Goal: Task Accomplishment & Management: Use online tool/utility

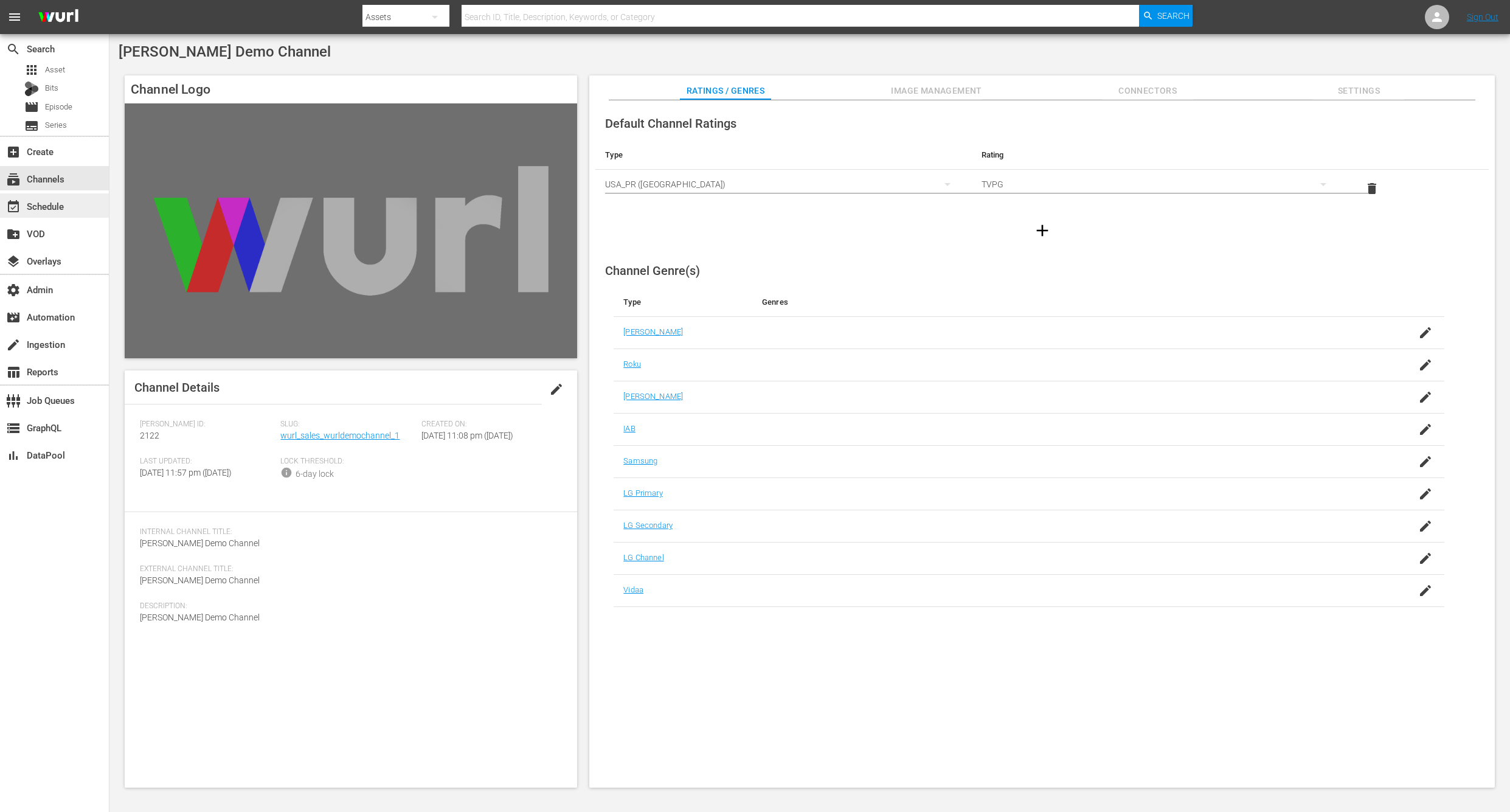
click at [57, 205] on div "event_available Schedule" at bounding box center [34, 205] width 68 height 11
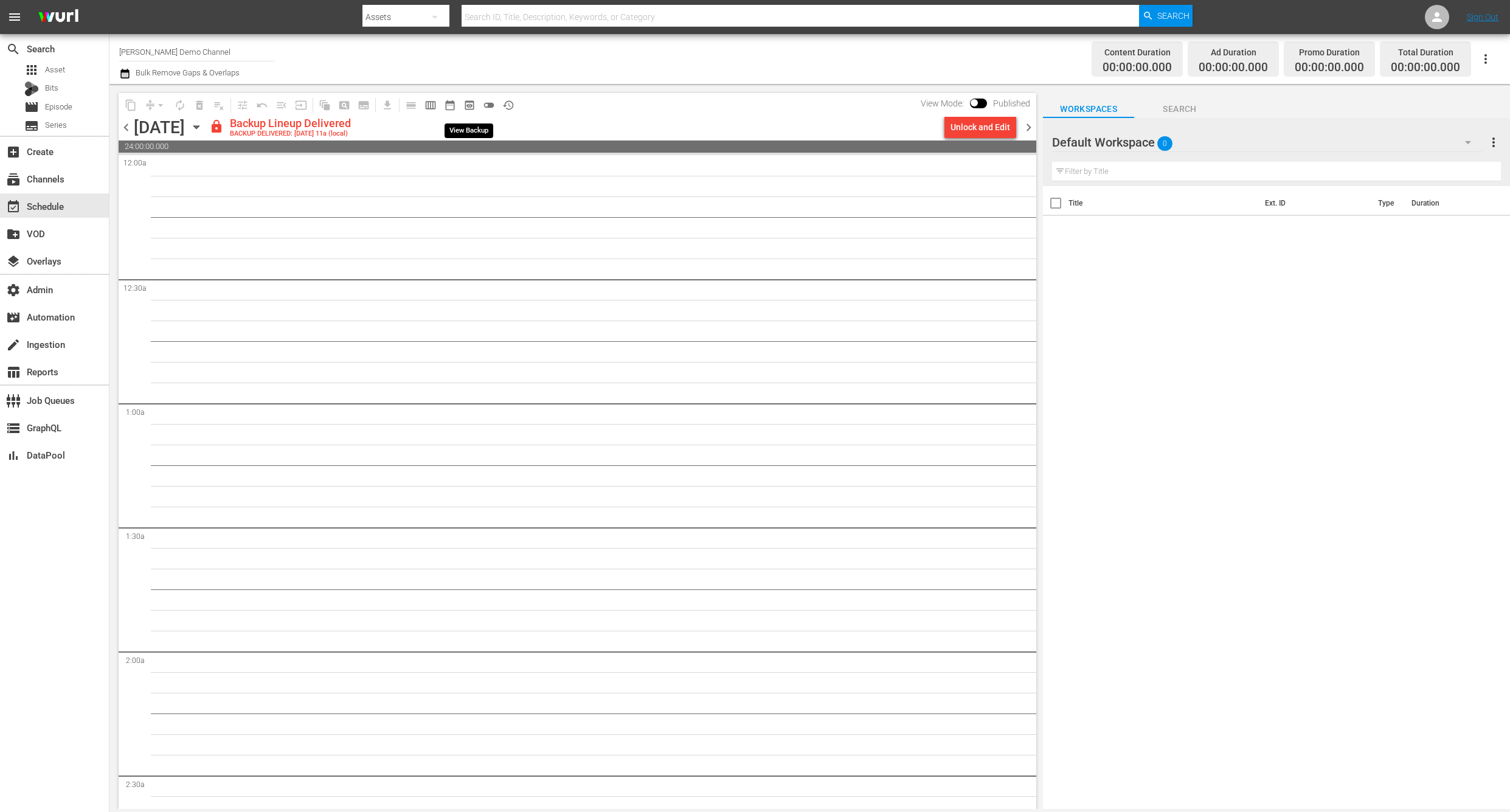
click at [472, 106] on span "preview_outlined" at bounding box center [469, 105] width 12 height 12
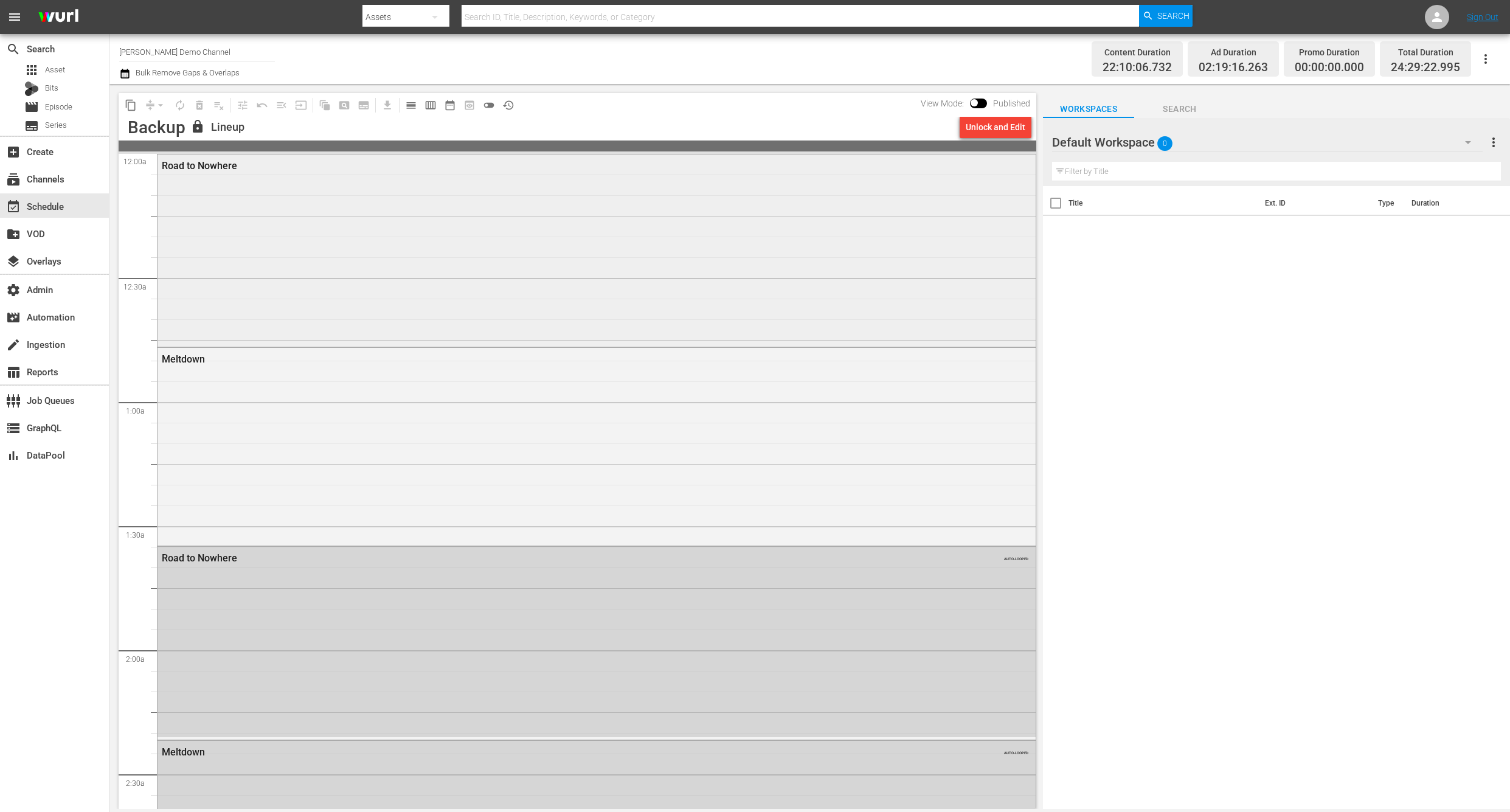
click at [349, 276] on div "Road to Nowhere" at bounding box center [596, 250] width 878 height 191
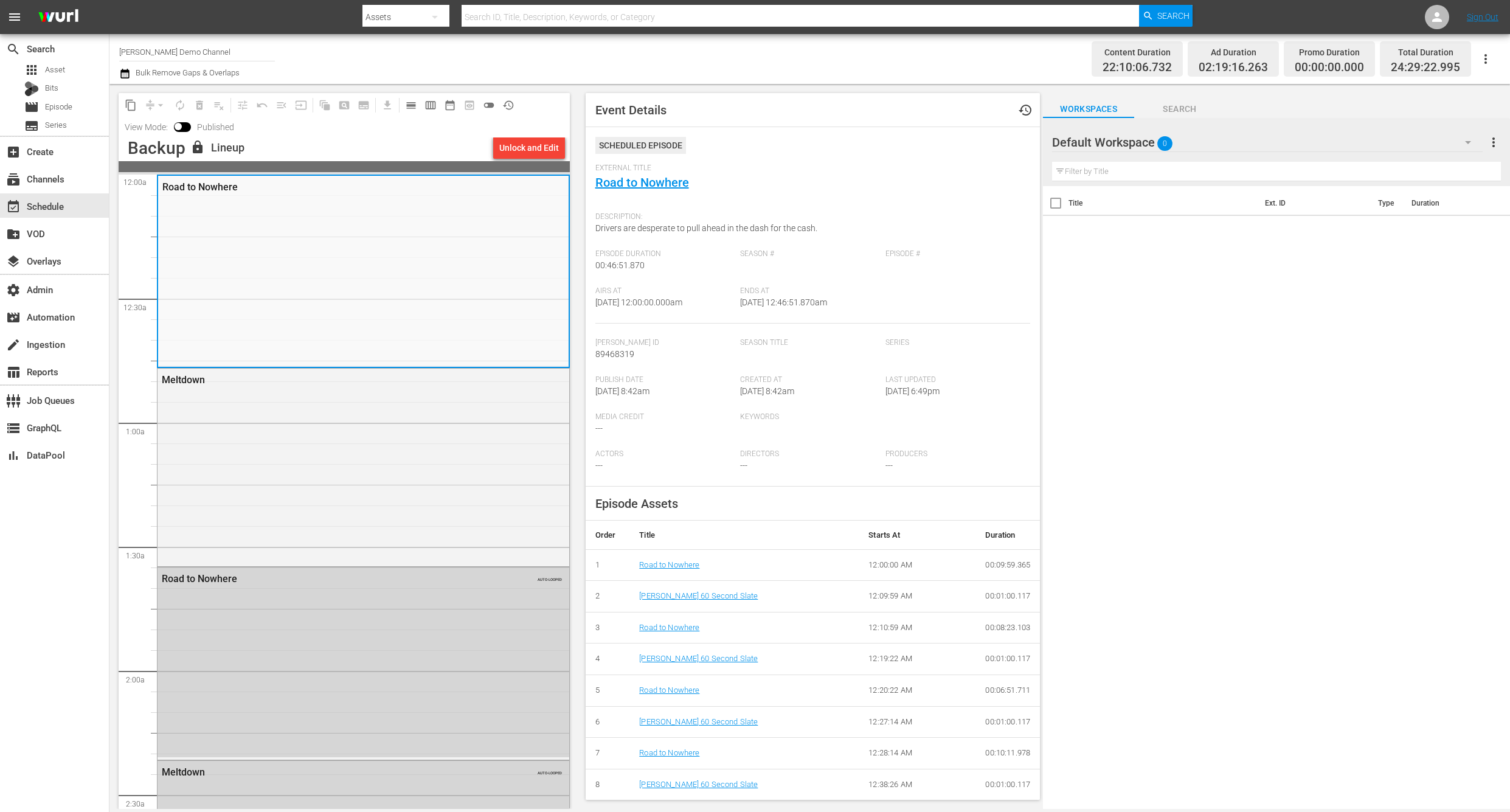
click at [471, 466] on div "Meltdown" at bounding box center [363, 465] width 412 height 195
click at [660, 560] on link "Meltdown" at bounding box center [657, 565] width 35 height 9
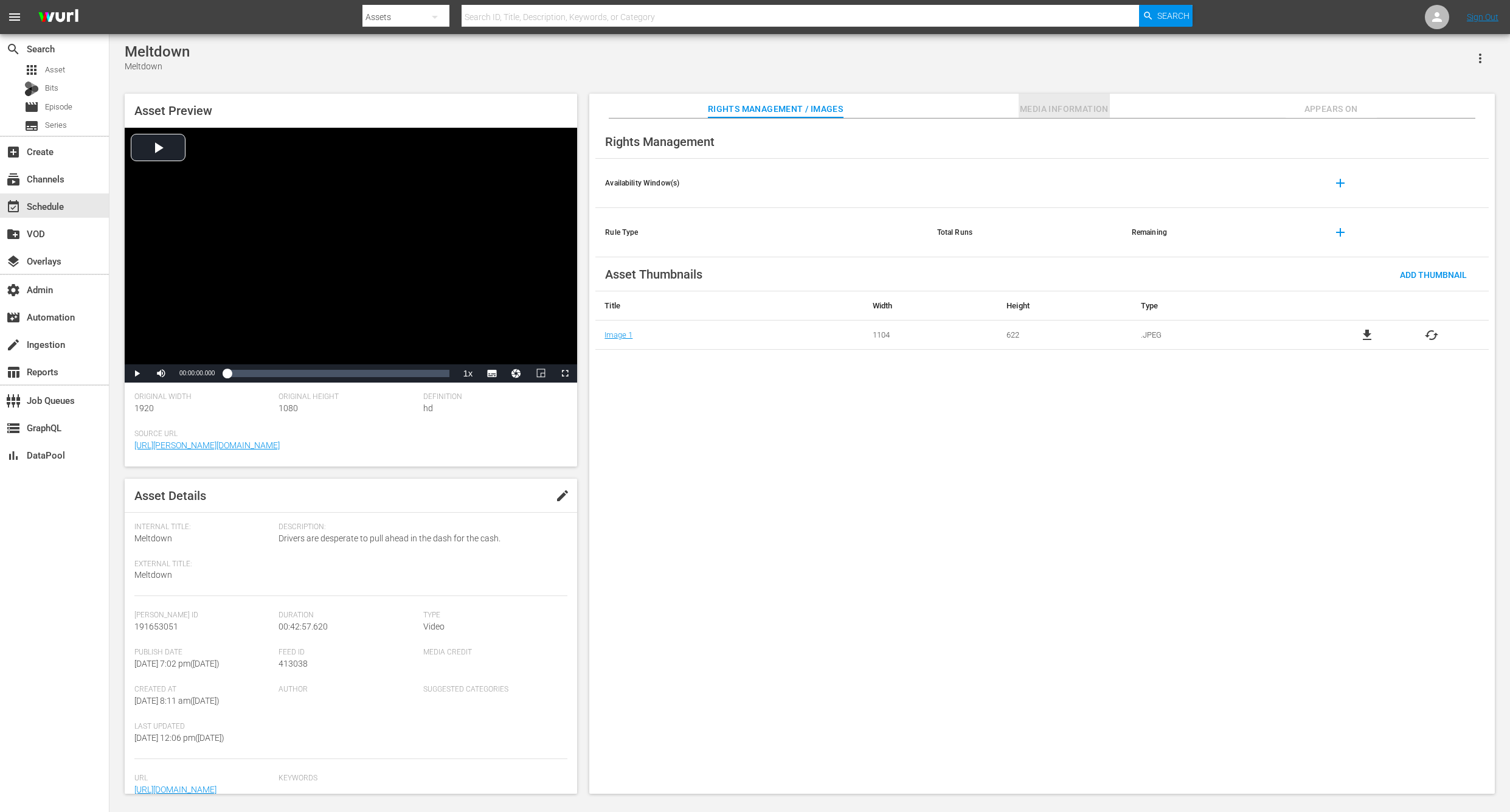
click at [1042, 105] on span "Media Information" at bounding box center [1064, 109] width 91 height 15
